Goal: Task Accomplishment & Management: Manage account settings

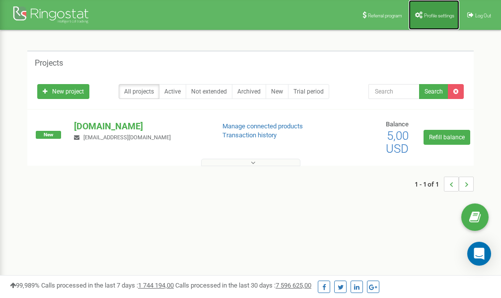
click at [438, 11] on link "Profile settings" at bounding box center [434, 15] width 51 height 30
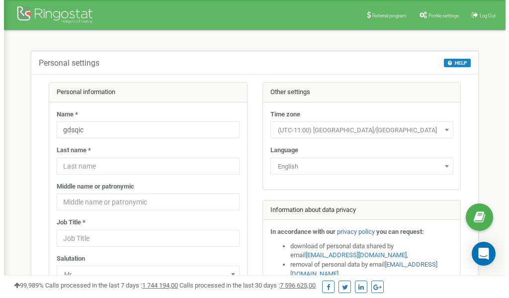
scroll to position [50, 0]
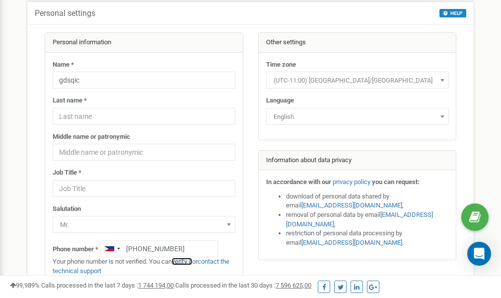
click at [185, 261] on link "verify it" at bounding box center [182, 260] width 20 height 7
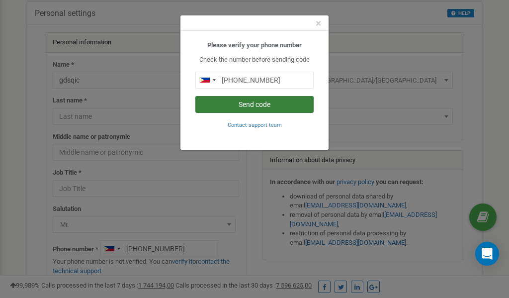
click at [259, 103] on button "Send code" at bounding box center [254, 104] width 118 height 17
